Goal: Complete application form: Complete application form

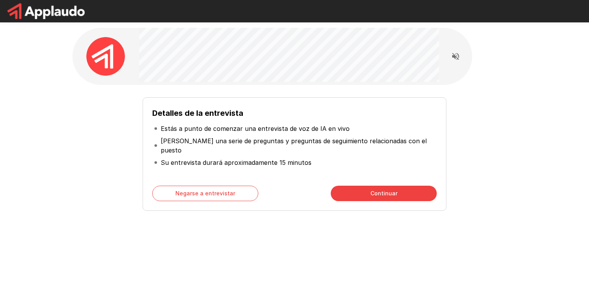
click at [386, 191] on button "Continuar" at bounding box center [384, 192] width 106 height 15
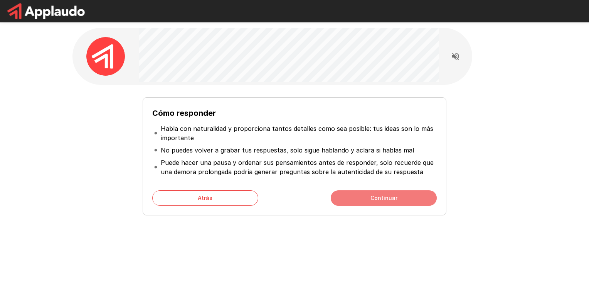
click at [378, 194] on button "Continuar" at bounding box center [384, 197] width 106 height 15
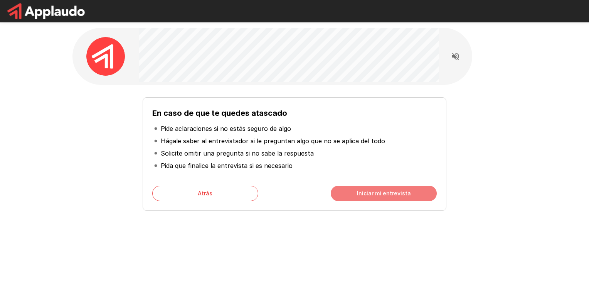
click at [353, 189] on button "Iniciar mi entrevista" at bounding box center [384, 192] width 106 height 15
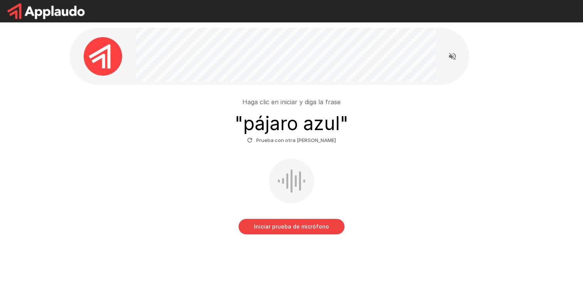
click at [286, 229] on button "Iniciar prueba de micrófono" at bounding box center [292, 226] width 106 height 15
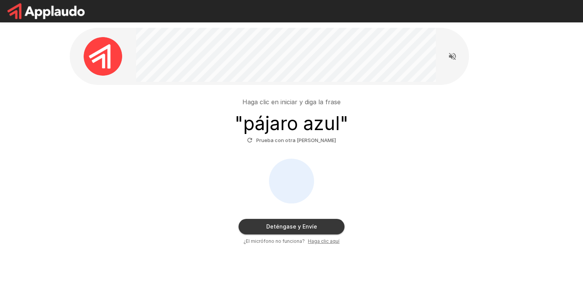
click at [286, 229] on button "Deténgase y Envíe" at bounding box center [292, 226] width 106 height 15
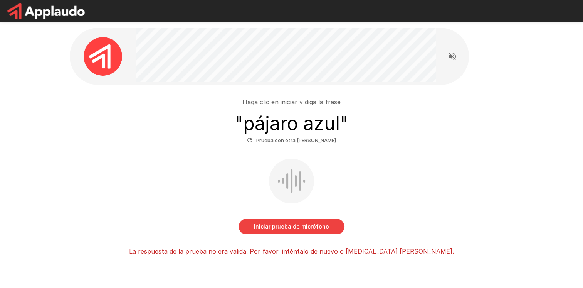
click at [294, 138] on font "Prueba con otra [PERSON_NAME]" at bounding box center [296, 140] width 80 height 9
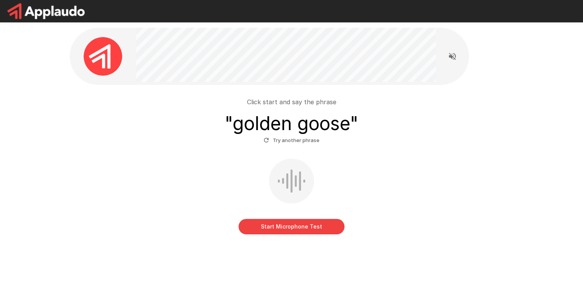
click at [325, 225] on button "Start Microphone Test" at bounding box center [292, 226] width 106 height 15
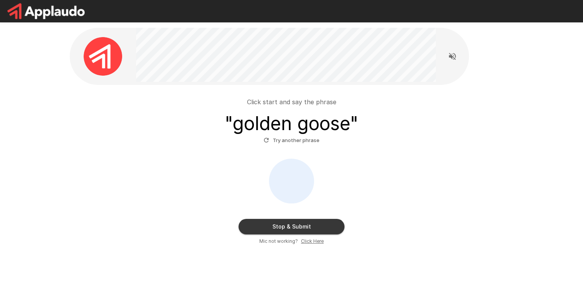
click at [325, 225] on button "Stop & Submit" at bounding box center [292, 226] width 106 height 15
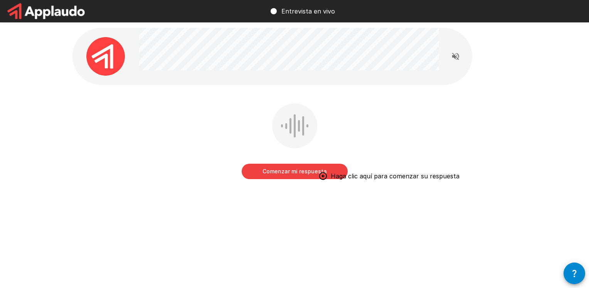
click at [302, 172] on button "Comenzar mi respuesta" at bounding box center [295, 170] width 106 height 15
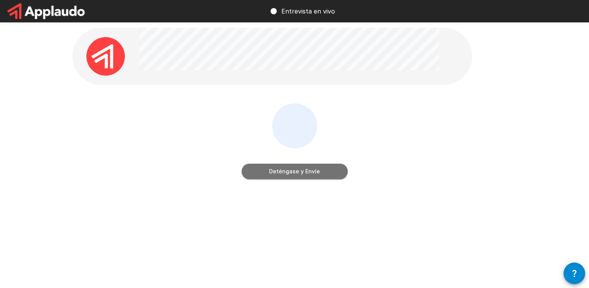
click at [302, 172] on button "Deténgase y Envíe" at bounding box center [295, 170] width 106 height 15
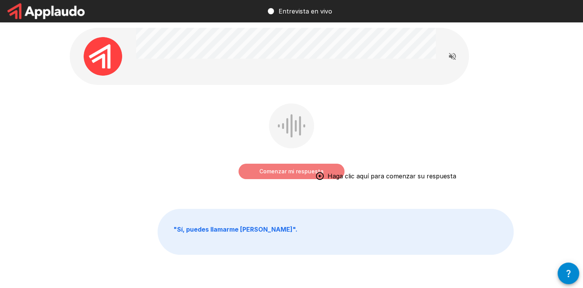
click at [293, 173] on button "Comenzar mi respuesta" at bounding box center [292, 170] width 106 height 15
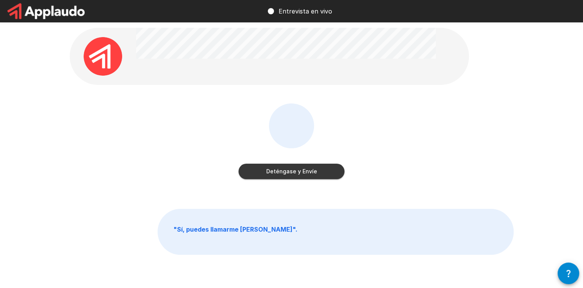
click at [293, 173] on button "Deténgase y Envíe" at bounding box center [292, 170] width 106 height 15
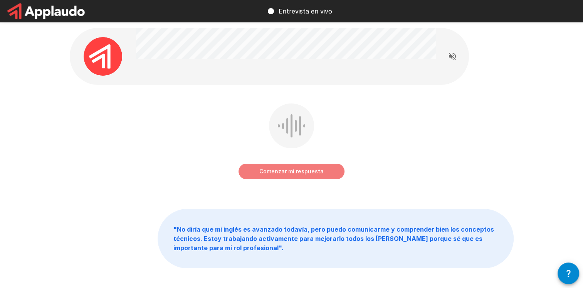
click at [293, 173] on button "Comenzar mi respuesta" at bounding box center [292, 170] width 106 height 15
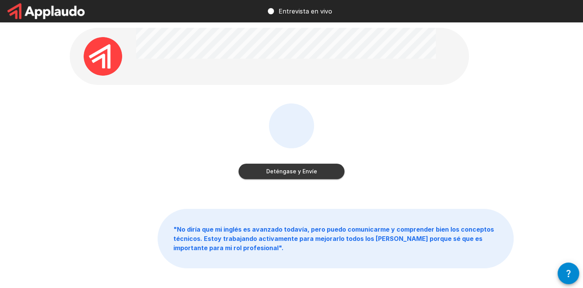
click at [293, 173] on button "Deténgase y Envíe" at bounding box center [292, 170] width 106 height 15
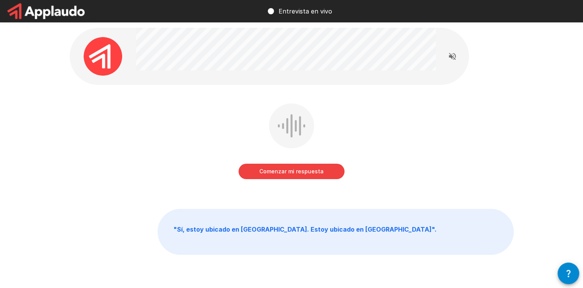
click at [293, 173] on button "Comenzar mi respuesta" at bounding box center [292, 170] width 106 height 15
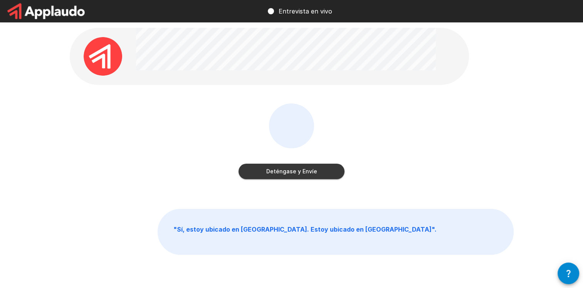
click at [293, 173] on button "Deténgase y Envíe" at bounding box center [292, 170] width 106 height 15
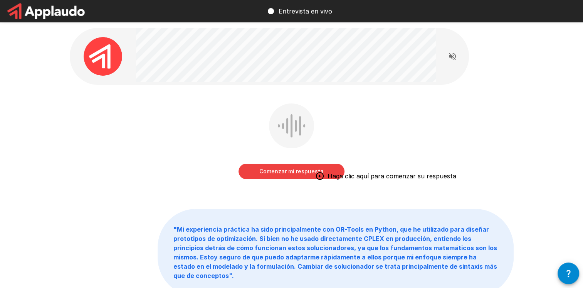
click at [293, 173] on button "Comenzar mi respuesta" at bounding box center [292, 170] width 106 height 15
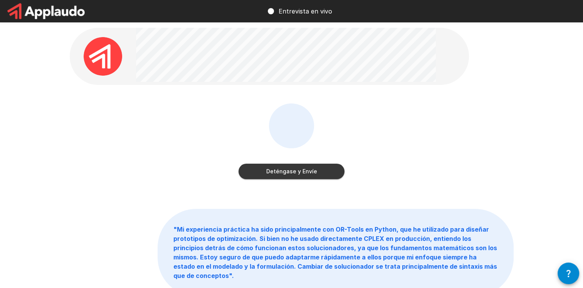
click at [293, 173] on button "Deténgase y Envíe" at bounding box center [292, 170] width 106 height 15
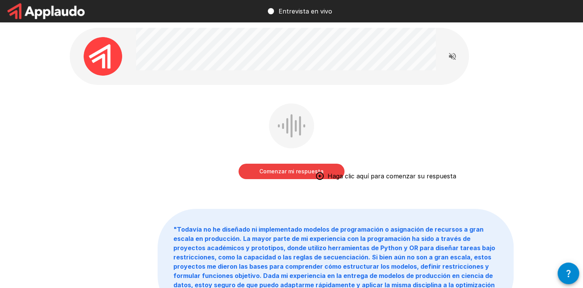
click at [293, 173] on button "Comenzar mi respuesta" at bounding box center [292, 170] width 106 height 15
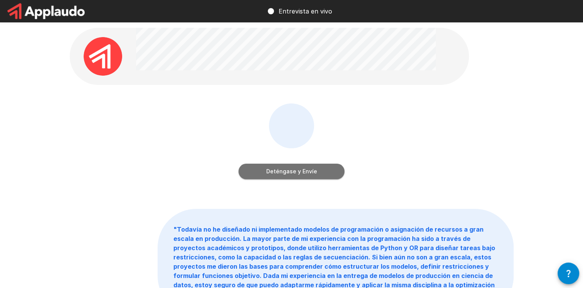
click at [293, 173] on button "Deténgase y Envíe" at bounding box center [292, 170] width 106 height 15
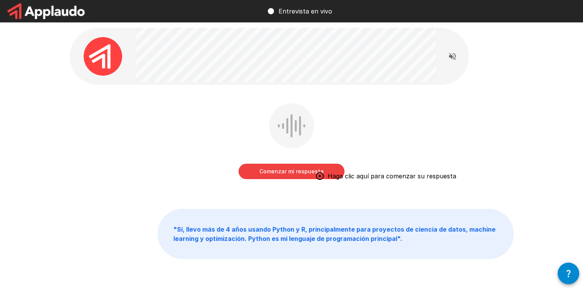
click at [293, 173] on button "Comenzar mi respuesta" at bounding box center [292, 170] width 106 height 15
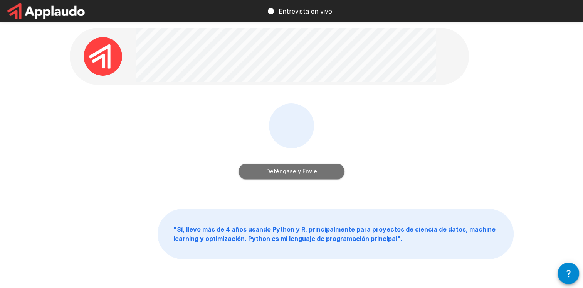
click at [293, 173] on button "Deténgase y Envíe" at bounding box center [292, 170] width 106 height 15
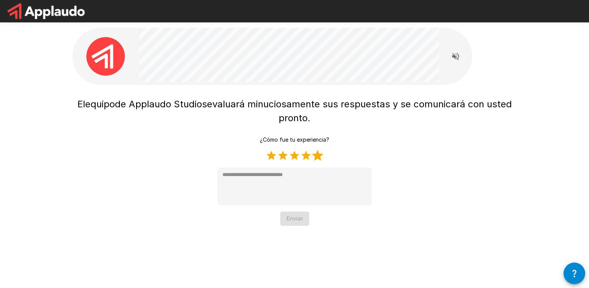
click at [317, 157] on label "5 Estrellas" at bounding box center [318, 156] width 12 height 12
type textarea "*"
click at [296, 218] on button "Enviar" at bounding box center [294, 218] width 29 height 14
